Goal: Information Seeking & Learning: Learn about a topic

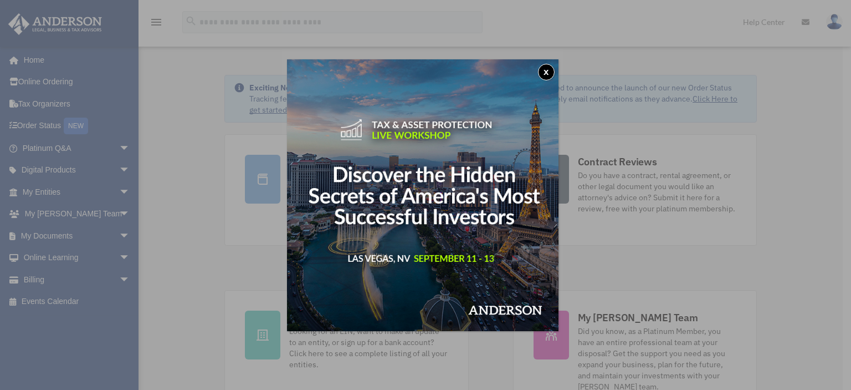
click at [554, 71] on button "x" at bounding box center [546, 72] width 17 height 17
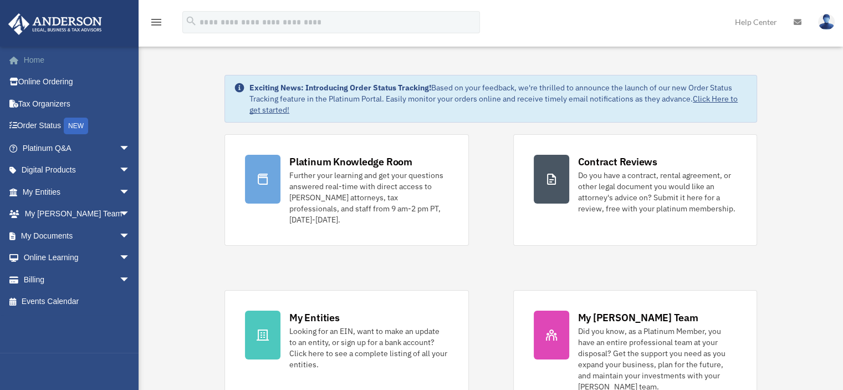
click at [34, 60] on link "Home" at bounding box center [77, 60] width 139 height 22
click at [119, 211] on span "arrow_drop_down" at bounding box center [130, 214] width 22 height 23
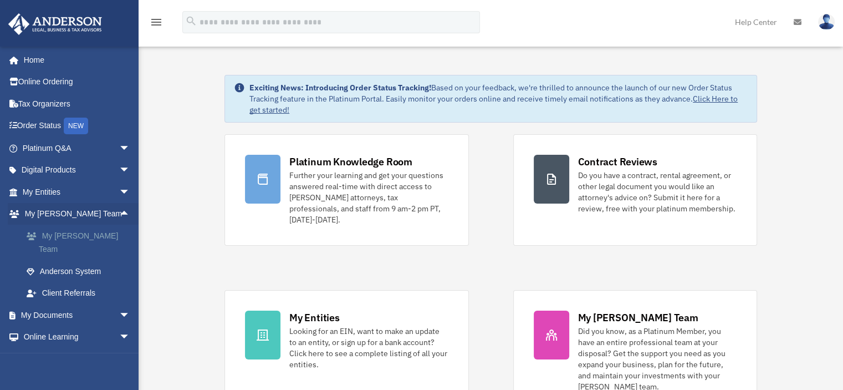
click at [59, 233] on link "My [PERSON_NAME] Team" at bounding box center [81, 241] width 131 height 35
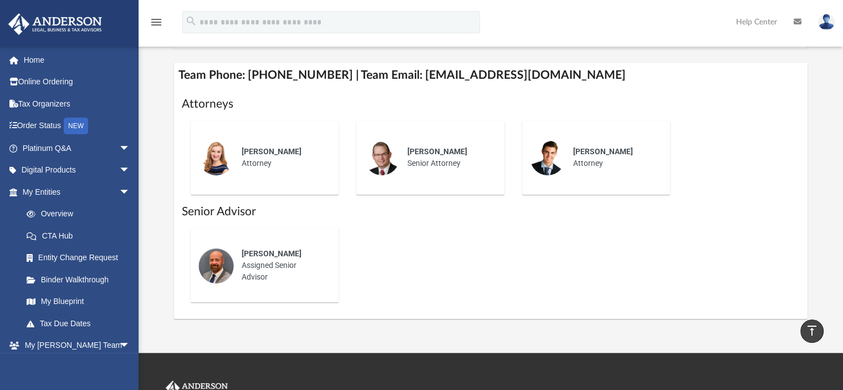
scroll to position [421, 0]
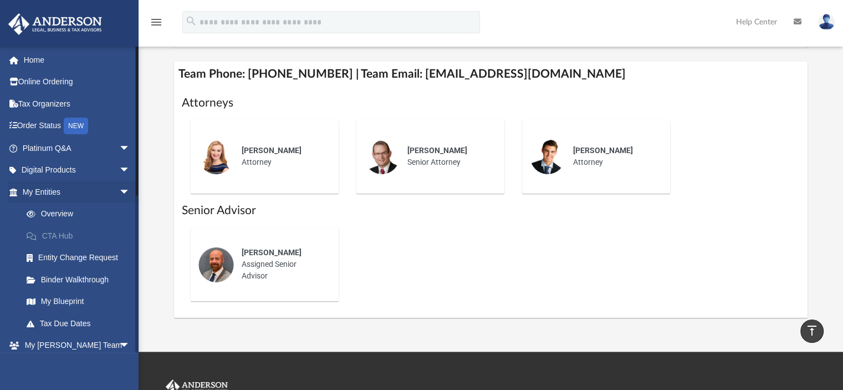
click at [58, 237] on link "CTA Hub" at bounding box center [81, 235] width 131 height 22
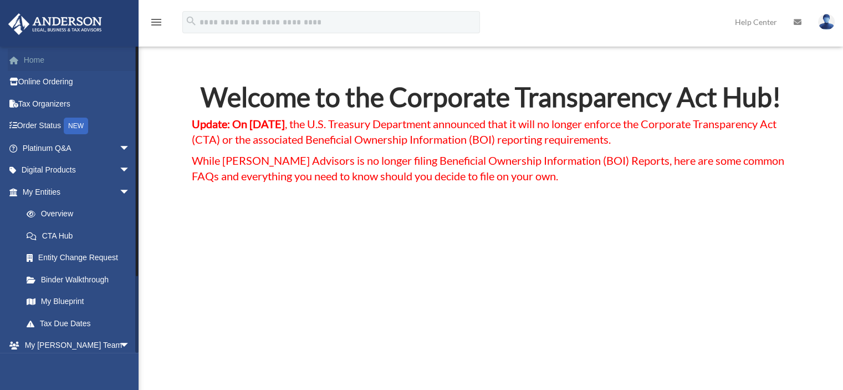
click at [34, 64] on link "Home" at bounding box center [77, 60] width 139 height 22
click at [33, 58] on link "Home" at bounding box center [77, 60] width 139 height 22
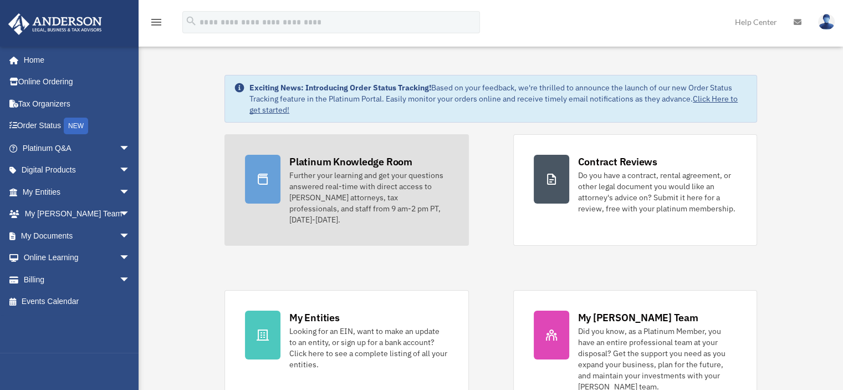
click at [362, 183] on div "Further your learning and get your questions answered real-time with direct acc…" at bounding box center [368, 197] width 159 height 55
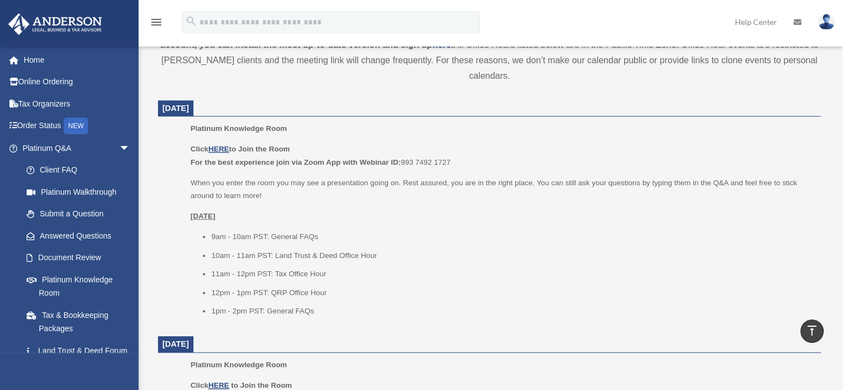
scroll to position [401, 0]
click at [218, 142] on u "HERE" at bounding box center [218, 146] width 21 height 8
